Goal: Subscribe to service/newsletter

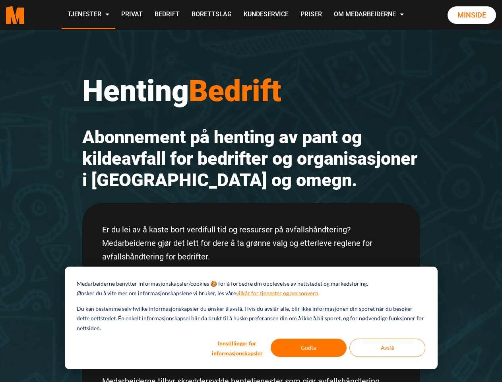
click at [251, 191] on h2 "Abonnement på henting av pant og kildeavfall for bedrifter og organisasjoner i …" at bounding box center [251, 158] width 338 height 64
click at [238, 348] on button "Innstillinger for informasjonskapsler" at bounding box center [237, 347] width 61 height 18
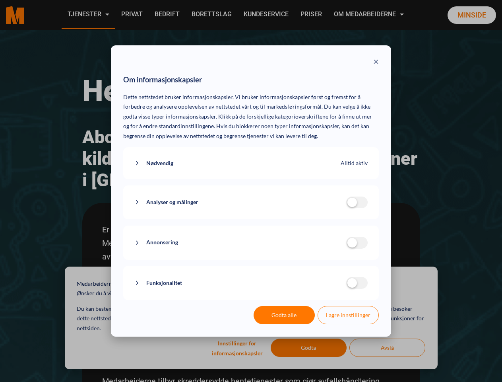
click at [309, 348] on div "Om informasjonskapsler Dette nettstedet bruker informasjonskapsler. Vi bruker i…" at bounding box center [251, 191] width 502 height 382
click at [387, 348] on div "Om informasjonskapsler Dette nettstedet bruker informasjonskapsler. Vi bruker i…" at bounding box center [251, 191] width 502 height 382
click at [88, 15] on div "Om informasjonskapsler Dette nettstedet bruker informasjonskapsler. Vi bruker i…" at bounding box center [251, 191] width 502 height 382
click at [370, 15] on div "Om informasjonskapsler Dette nettstedet bruker informasjonskapsler. Vi bruker i…" at bounding box center [251, 191] width 502 height 382
